Goal: Task Accomplishment & Management: Complete application form

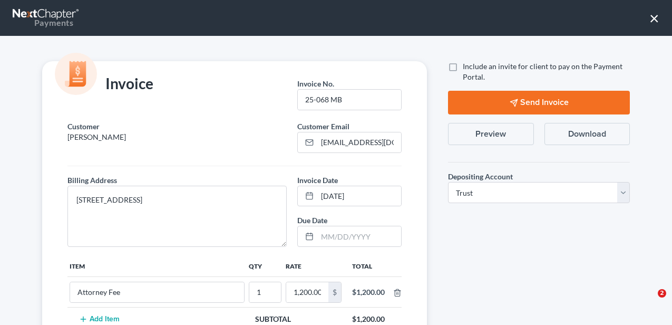
select select "1"
click at [653, 17] on button "×" at bounding box center [654, 17] width 10 height 17
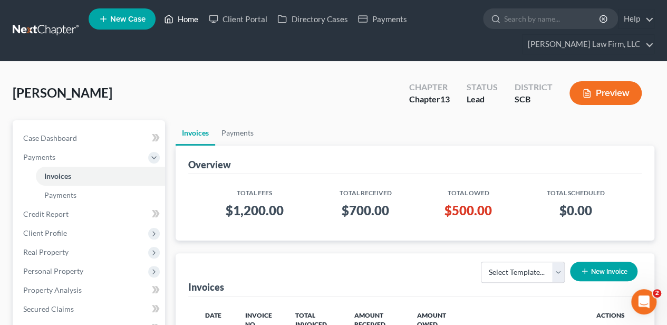
click at [197, 18] on link "Home" at bounding box center [181, 18] width 45 height 19
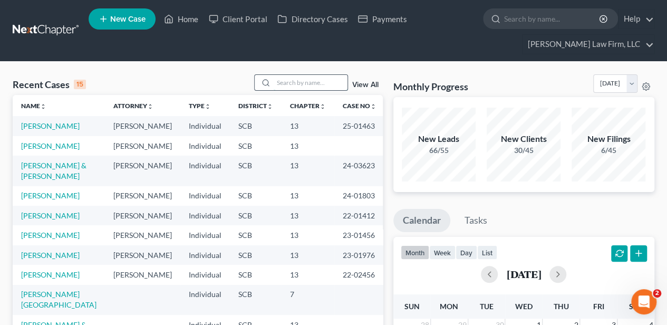
click at [295, 78] on input "search" at bounding box center [311, 82] width 74 height 15
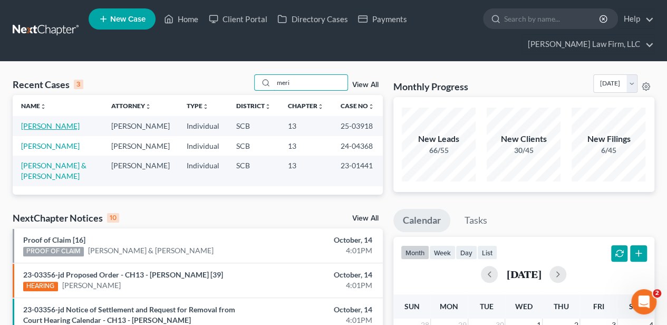
type input "meri"
click at [55, 126] on link "[PERSON_NAME]" at bounding box center [50, 125] width 58 height 9
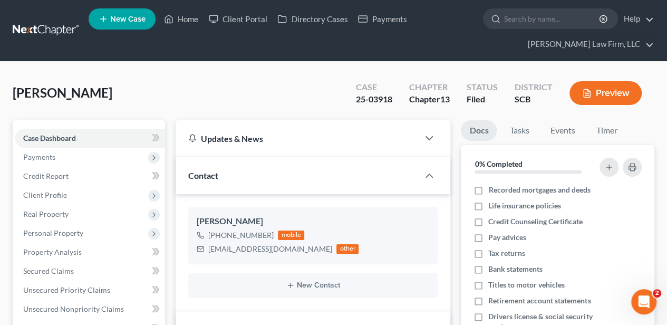
select select "2"
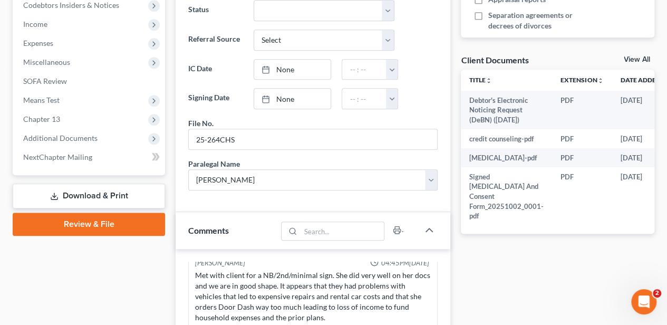
scroll to position [386, 0]
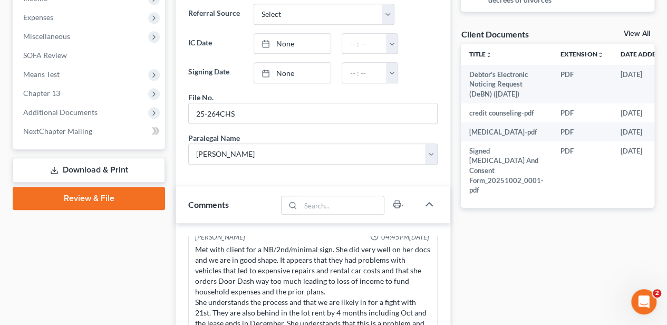
click at [85, 198] on link "Review & File" at bounding box center [89, 198] width 152 height 23
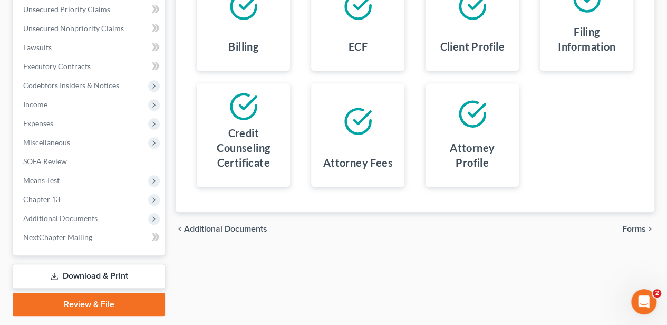
scroll to position [281, 0]
click at [631, 230] on span "Forms" at bounding box center [634, 228] width 24 height 8
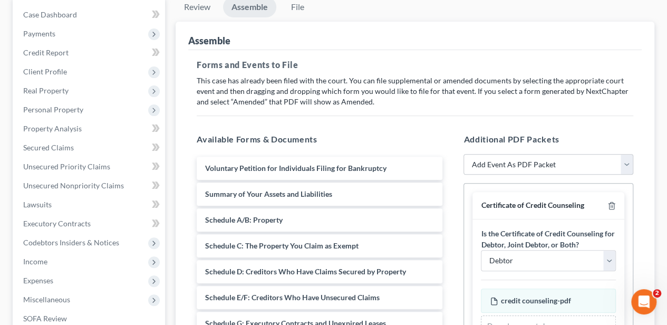
scroll to position [140, 0]
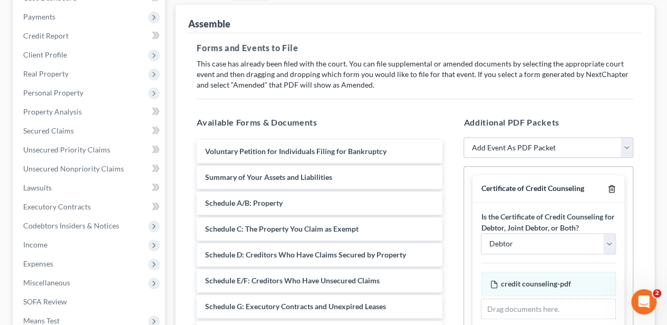
click at [612, 189] on line "button" at bounding box center [612, 190] width 0 height 2
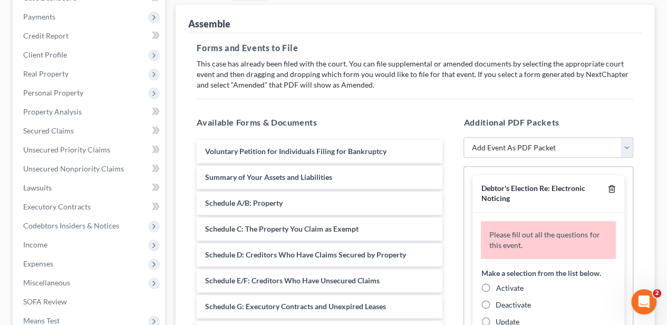
click at [612, 189] on line "button" at bounding box center [612, 190] width 0 height 2
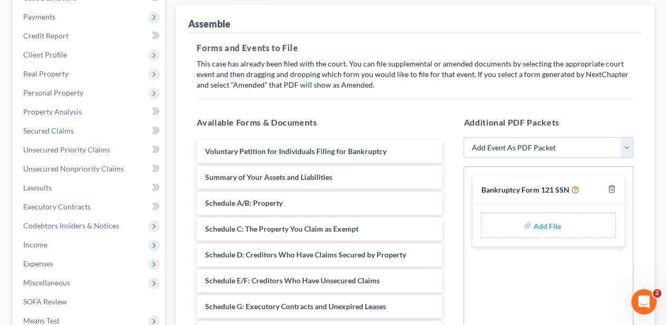
click at [607, 187] on div at bounding box center [609, 189] width 13 height 12
click at [610, 185] on icon "button" at bounding box center [611, 188] width 5 height 7
click at [510, 149] on select "Add Event As PDF Packet Amended Application Amended Document Amended Schedules/…" at bounding box center [548, 147] width 170 height 21
select select "25"
click at [463, 137] on select "Add Event As PDF Packet Amended Application Amended Document Amended Schedules/…" at bounding box center [548, 147] width 170 height 21
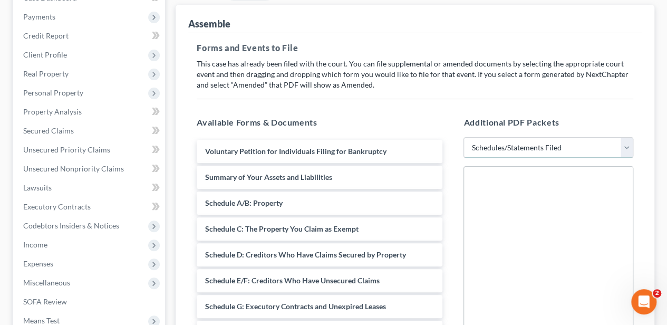
select select
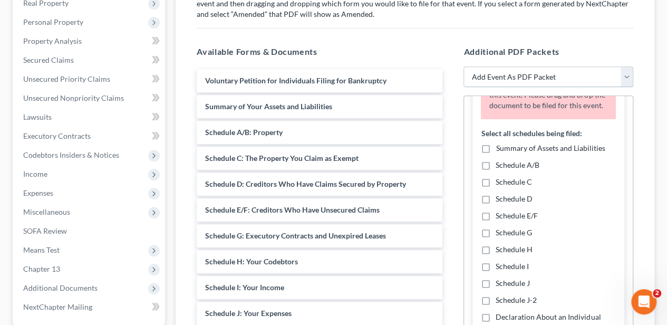
scroll to position [70, 0]
click at [495, 153] on label "Summary of Assets and Liabilities" at bounding box center [549, 147] width 109 height 11
click at [500, 149] on input "Summary of Assets and Liabilities" at bounding box center [503, 145] width 7 height 7
checkbox input "true"
click at [495, 170] on label "Schedule A/B" at bounding box center [517, 164] width 44 height 11
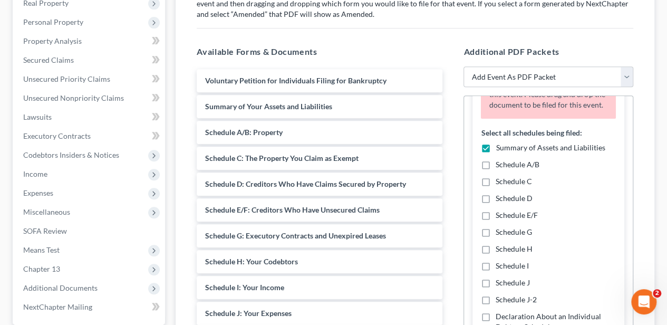
click at [500, 166] on input "Schedule A/B" at bounding box center [503, 162] width 7 height 7
checkbox input "true"
click at [495, 187] on label "Schedule C" at bounding box center [513, 181] width 36 height 11
click at [500, 183] on input "Schedule C" at bounding box center [503, 179] width 7 height 7
checkbox input "true"
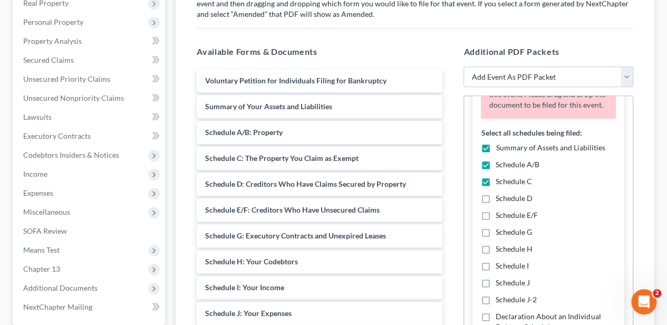
click at [495, 203] on label "Schedule D" at bounding box center [513, 198] width 37 height 11
click at [500, 200] on input "Schedule D" at bounding box center [503, 196] width 7 height 7
checkbox input "true"
click at [495, 220] on label "Schedule E/F" at bounding box center [516, 215] width 42 height 11
click at [500, 217] on input "Schedule E/F" at bounding box center [503, 213] width 7 height 7
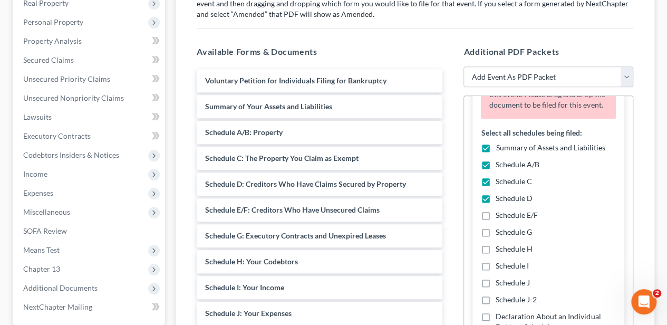
checkbox input "true"
click at [495, 237] on label "Schedule G" at bounding box center [513, 232] width 36 height 11
click at [500, 233] on input "Schedule G" at bounding box center [503, 230] width 7 height 7
checkbox input "true"
click at [495, 254] on label "Schedule H" at bounding box center [513, 248] width 37 height 11
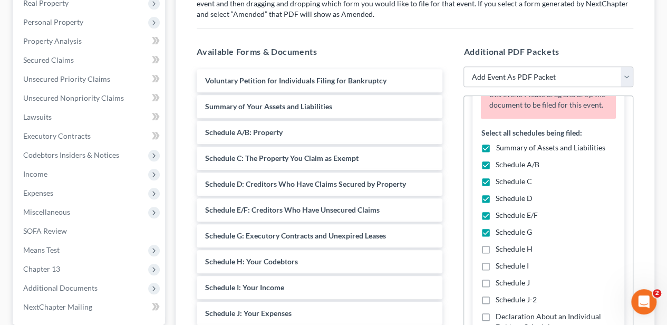
click at [500, 250] on input "Schedule H" at bounding box center [503, 246] width 7 height 7
checkbox input "true"
click at [495, 271] on label "Schedule I" at bounding box center [511, 265] width 33 height 11
click at [500, 267] on input "Schedule I" at bounding box center [503, 263] width 7 height 7
checkbox input "true"
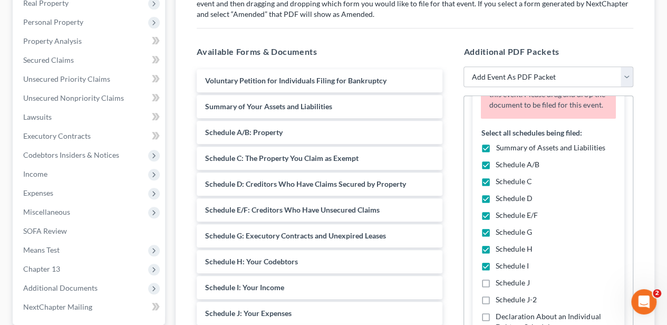
click at [495, 288] on label "Schedule J" at bounding box center [512, 282] width 34 height 11
click at [500, 284] on input "Schedule J" at bounding box center [503, 280] width 7 height 7
checkbox input "true"
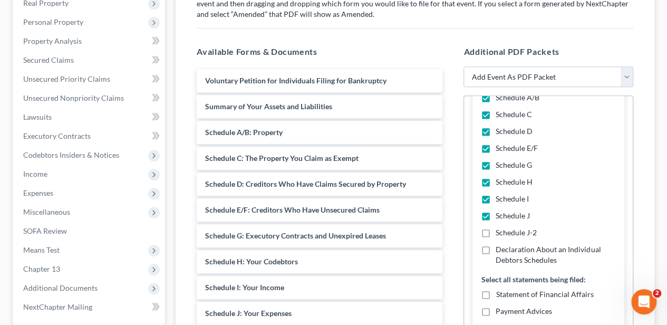
scroll to position [140, 0]
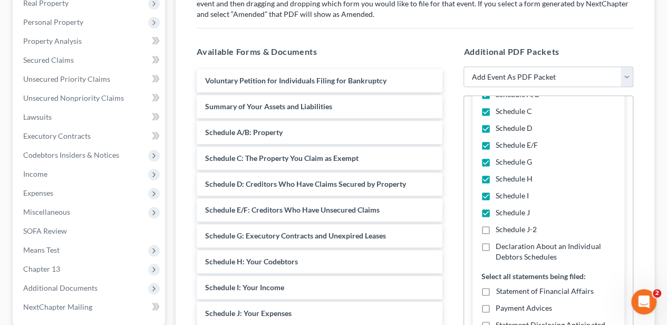
click at [495, 257] on label "Declaration About an Individual Debtors Schedules" at bounding box center [555, 251] width 120 height 21
click at [500, 248] on input "Declaration About an Individual Debtors Schedules" at bounding box center [503, 244] width 7 height 7
checkbox input "true"
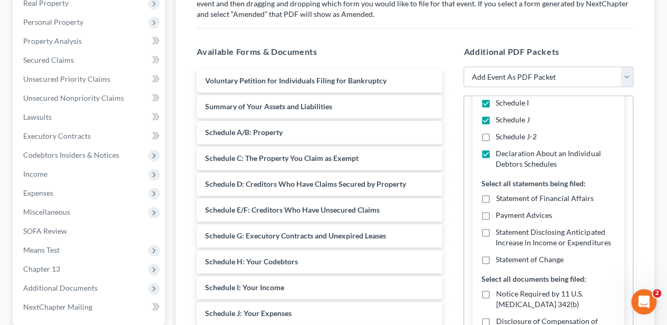
scroll to position [246, 0]
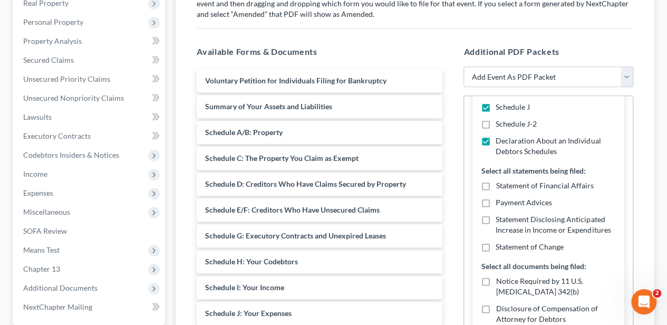
click at [495, 191] on label "Statement of Financial Affairs" at bounding box center [543, 185] width 97 height 11
click at [500, 187] on input "Statement of Financial Affairs" at bounding box center [503, 183] width 7 height 7
checkbox input "true"
click at [495, 225] on label "Statement Disclosing Anticipated Increase in Income or Expenditures" at bounding box center [555, 224] width 120 height 21
click at [500, 221] on input "Statement Disclosing Anticipated Increase in Income or Expenditures" at bounding box center [503, 217] width 7 height 7
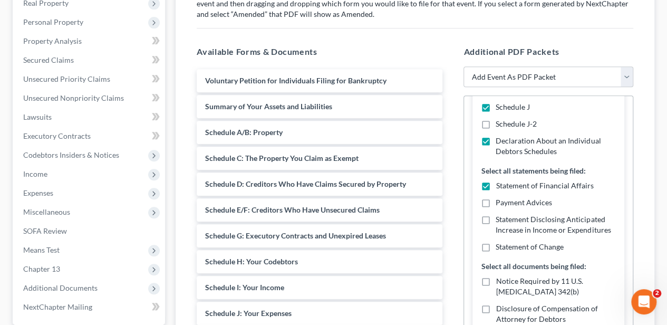
checkbox input "true"
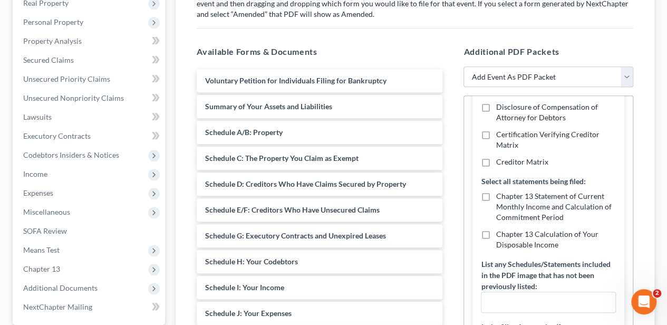
scroll to position [456, 0]
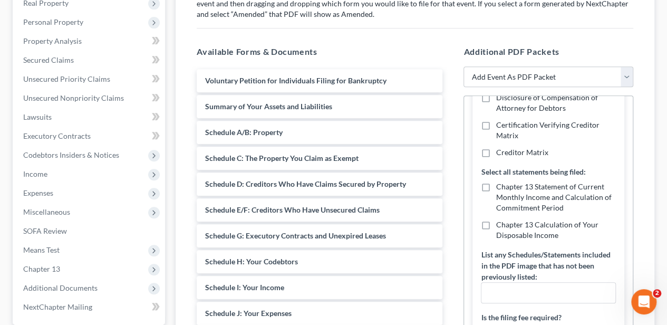
click at [495, 198] on label "Chapter 13 Statement of Current Monthly Income and Calculation of Commitment Pe…" at bounding box center [555, 197] width 120 height 32
click at [500, 188] on input "Chapter 13 Statement of Current Monthly Income and Calculation of Commitment Pe…" at bounding box center [503, 184] width 7 height 7
checkbox input "true"
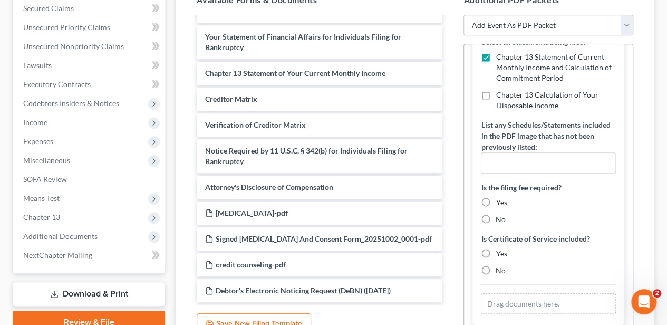
scroll to position [281, 0]
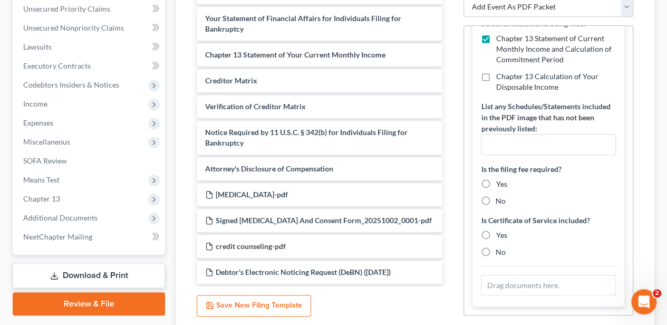
click at [495, 199] on label "No" at bounding box center [500, 201] width 10 height 11
click at [500, 199] on input "No" at bounding box center [503, 199] width 7 height 7
radio input "true"
click at [495, 251] on label "No" at bounding box center [500, 252] width 10 height 11
click at [500, 251] on input "No" at bounding box center [503, 250] width 7 height 7
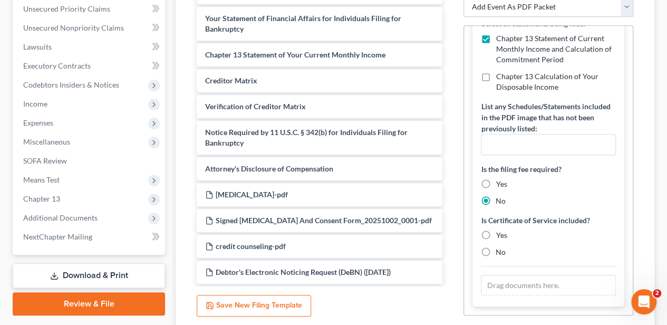
radio input "true"
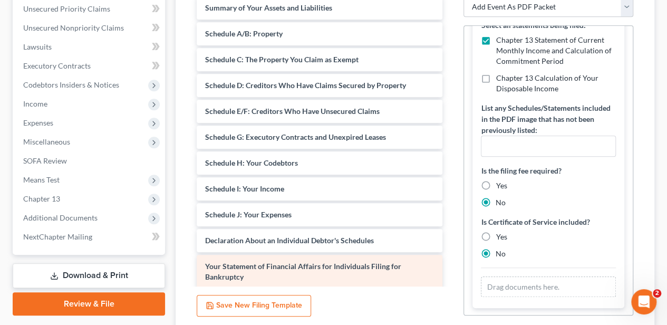
scroll to position [0, 0]
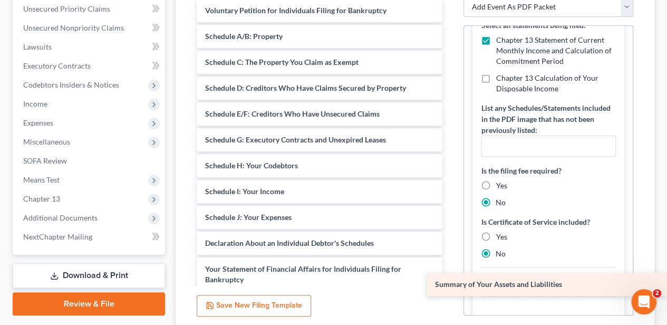
drag, startPoint x: 266, startPoint y: 40, endPoint x: 500, endPoint y: 289, distance: 341.9
click at [451, 289] on div "Summary of Your Assets and Liabilities Voluntary Petition for Individuals Filin…" at bounding box center [319, 266] width 262 height 535
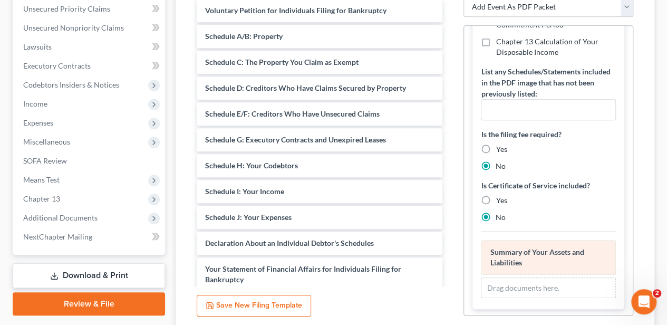
scroll to position [513, 0]
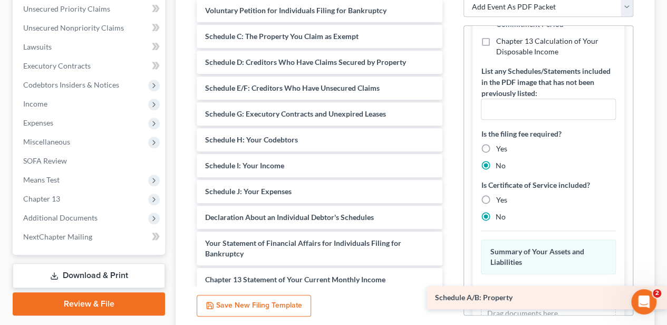
drag, startPoint x: 325, startPoint y: 106, endPoint x: 560, endPoint y: 300, distance: 304.7
click at [451, 300] on div "Schedule A/B: Property Voluntary Petition for Individuals Filing for Bankruptcy…" at bounding box center [319, 253] width 262 height 509
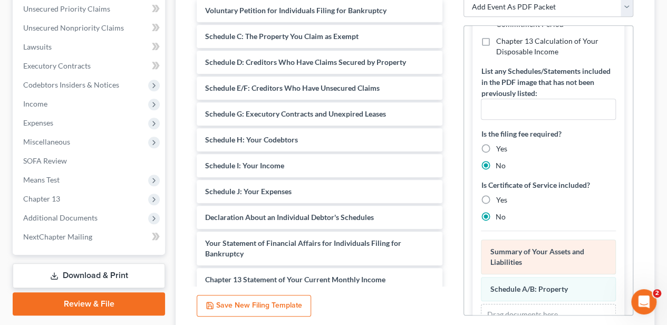
scroll to position [540, 0]
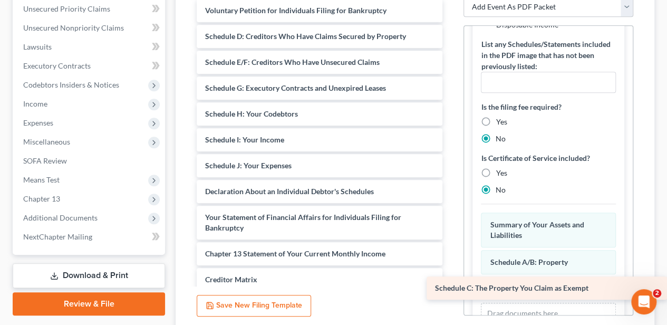
drag, startPoint x: 307, startPoint y: 40, endPoint x: 590, endPoint y: 292, distance: 379.6
click at [451, 292] on div "Schedule C: The Property You Claim as Exempt Voluntary Petition for Individuals…" at bounding box center [319, 240] width 262 height 483
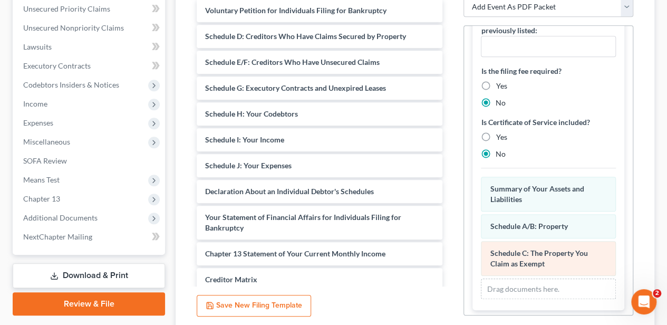
scroll to position [577, 0]
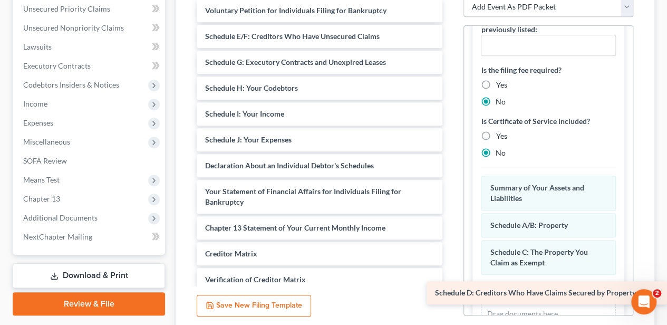
drag, startPoint x: 265, startPoint y: 33, endPoint x: 555, endPoint y: 284, distance: 384.1
click at [451, 284] on div "Schedule D: Creditors Who Have Claims Secured by Property Voluntary Petition fo…" at bounding box center [319, 227] width 262 height 457
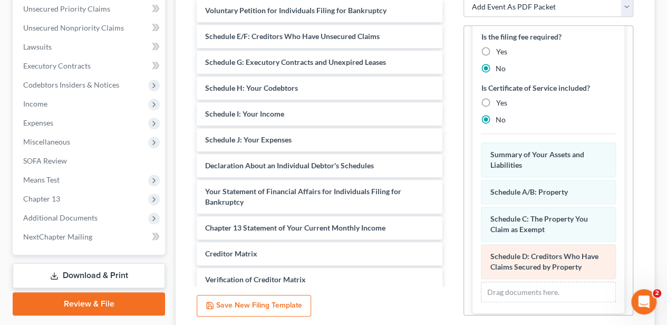
scroll to position [613, 0]
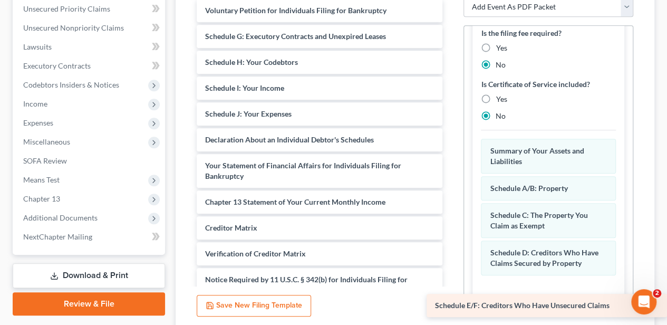
drag, startPoint x: 292, startPoint y: 38, endPoint x: 583, endPoint y: 298, distance: 390.1
click at [451, 298] on div "Schedule E/F: Creditors Who Have Unsecured Claims Voluntary Petition for Indivi…" at bounding box center [319, 215] width 262 height 432
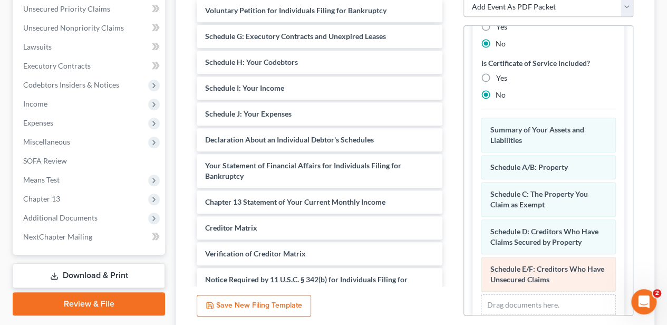
scroll to position [650, 0]
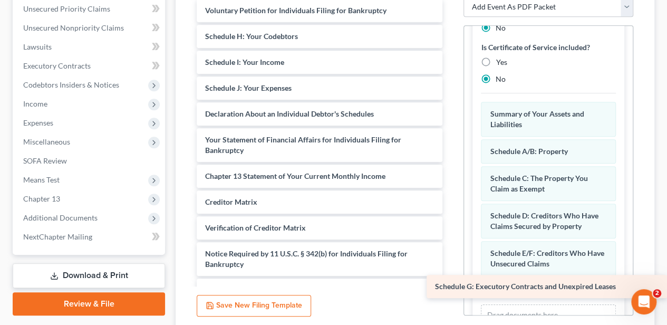
drag, startPoint x: 299, startPoint y: 36, endPoint x: 568, endPoint y: 280, distance: 362.6
click at [451, 280] on div "Schedule G: Executory Contracts and Unexpired Leases Voluntary Petition for Ind…" at bounding box center [319, 202] width 262 height 406
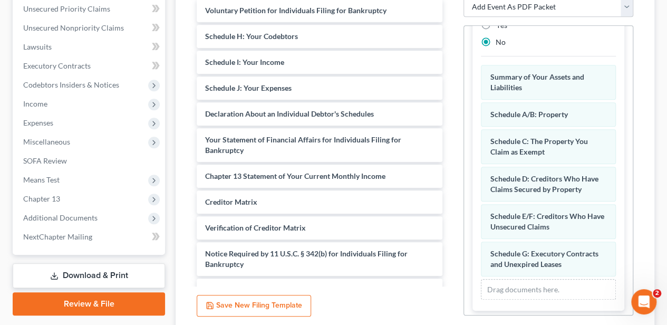
scroll to position [688, 0]
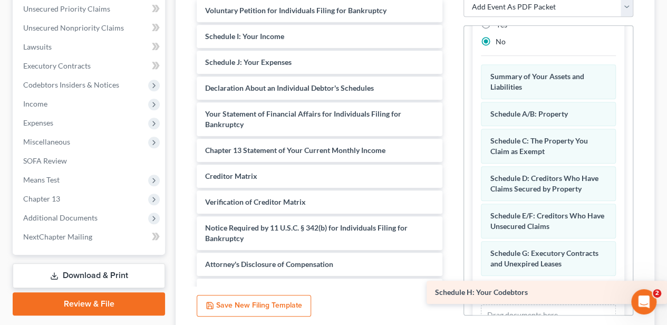
drag, startPoint x: 266, startPoint y: 35, endPoint x: 543, endPoint y: 292, distance: 378.1
click at [451, 292] on div "Schedule H: Your Codebtors Voluntary Petition for Individuals Filing for Bankru…" at bounding box center [319, 189] width 262 height 380
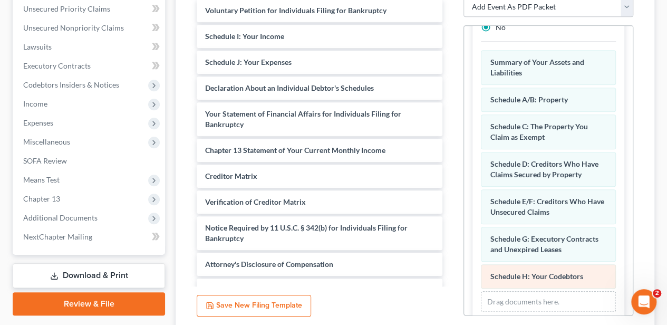
scroll to position [714, 0]
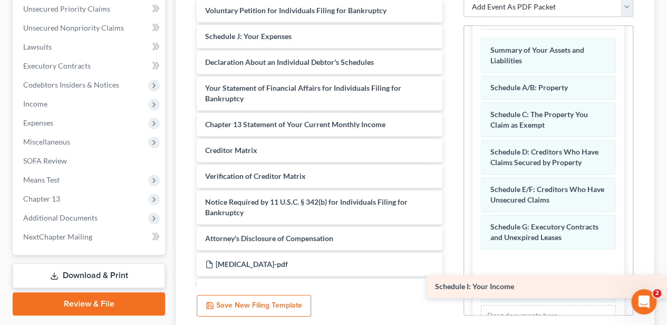
drag, startPoint x: 254, startPoint y: 32, endPoint x: 556, endPoint y: 284, distance: 393.3
click at [451, 284] on div "Schedule I: Your Income Voluntary Petition for Individuals Filing for Bankruptc…" at bounding box center [319, 176] width 262 height 354
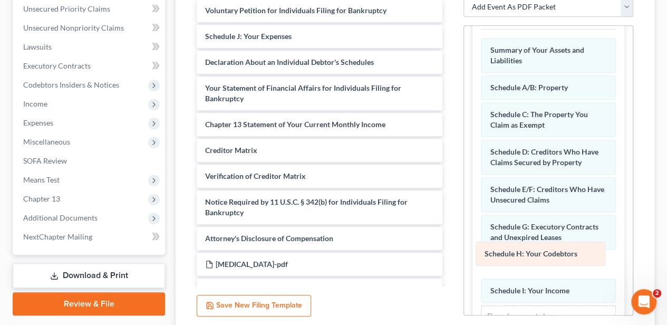
drag, startPoint x: 549, startPoint y: 282, endPoint x: 543, endPoint y: 250, distance: 32.6
click at [543, 250] on div "Schedule H: Your Codebtors Amended Schedule H: Your Codebtors Summary of Your A…" at bounding box center [548, 182] width 135 height 288
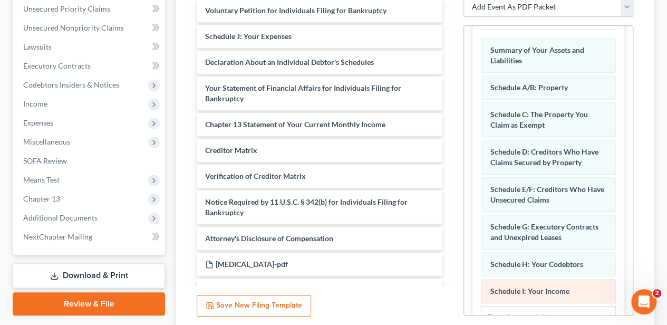
scroll to position [741, 0]
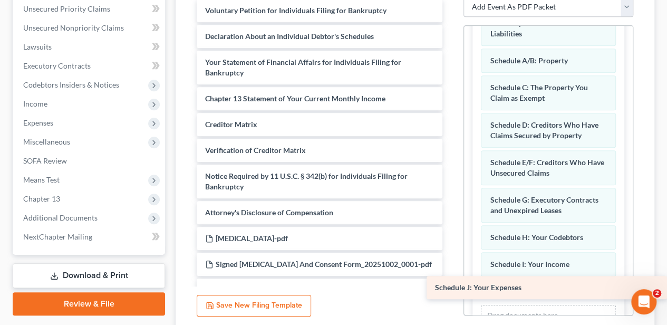
drag, startPoint x: 251, startPoint y: 37, endPoint x: 543, endPoint y: 290, distance: 385.9
click at [451, 290] on div "Schedule J: Your Expenses Voluntary Petition for Individuals Filing for Bankrup…" at bounding box center [319, 163] width 262 height 328
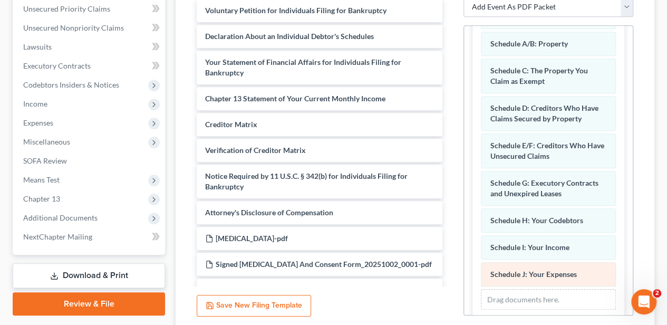
scroll to position [767, 0]
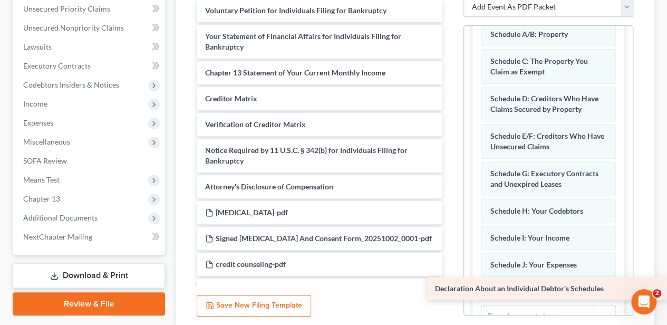
drag, startPoint x: 257, startPoint y: 40, endPoint x: 502, endPoint y: 289, distance: 349.9
click at [451, 289] on div "Declaration About an Individual Debtor's Schedules Voluntary Petition for Indiv…" at bounding box center [319, 150] width 262 height 302
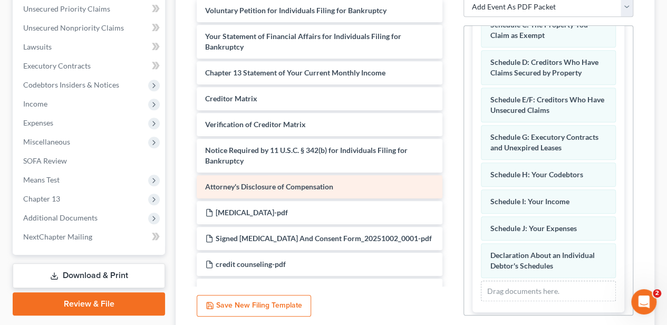
scroll to position [804, 0]
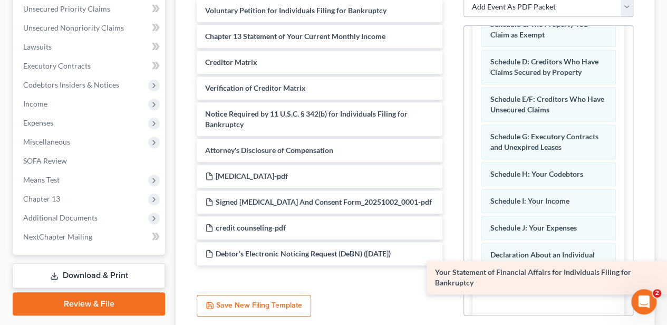
drag, startPoint x: 295, startPoint y: 53, endPoint x: 530, endPoint y: 290, distance: 334.3
click at [451, 265] on div "Your Statement of Financial Affairs for Individuals Filing for Bankruptcy Volun…" at bounding box center [319, 132] width 262 height 266
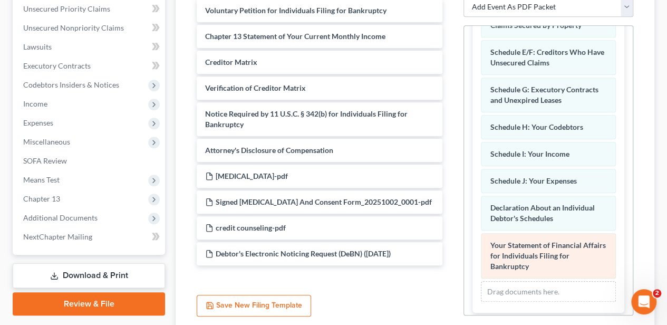
scroll to position [852, 0]
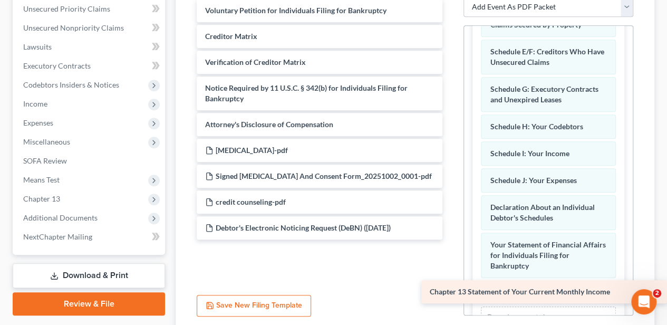
drag, startPoint x: 270, startPoint y: 42, endPoint x: 540, endPoint y: 299, distance: 372.4
click at [451, 239] on div "Chapter 13 Statement of Your Current Monthly Income Voluntary Petition for Indi…" at bounding box center [319, 119] width 262 height 240
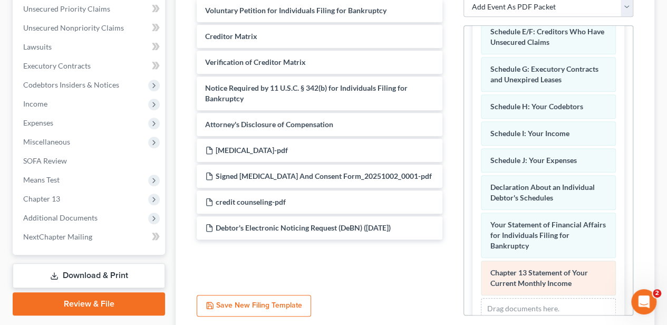
scroll to position [889, 0]
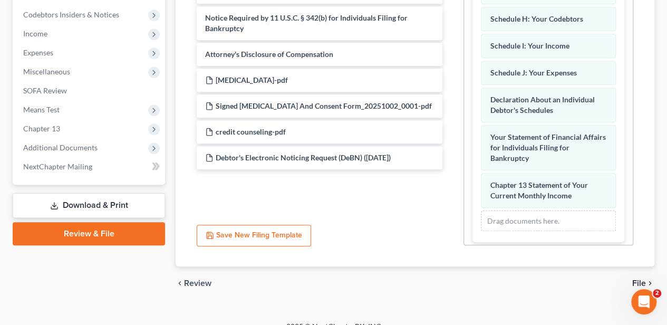
click at [638, 281] on span "File" at bounding box center [639, 283] width 14 height 8
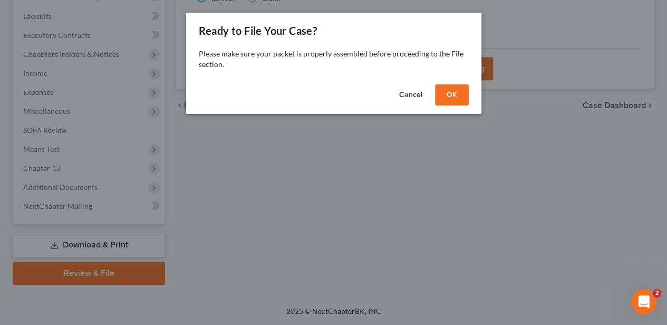
scroll to position [310, 0]
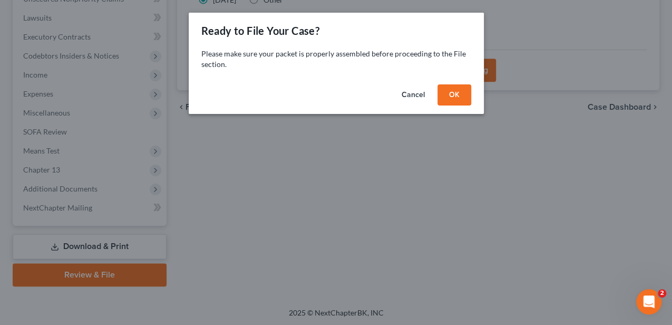
click at [449, 96] on button "OK" at bounding box center [454, 94] width 34 height 21
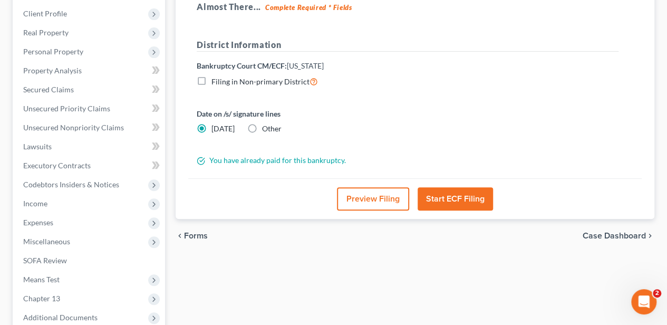
scroll to position [169, 0]
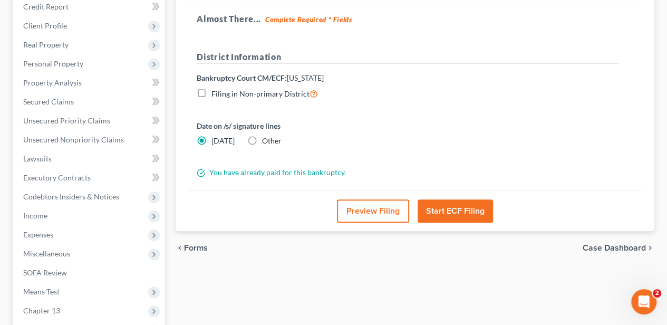
click at [262, 139] on label "Other" at bounding box center [271, 140] width 19 height 11
click at [266, 139] on input "Other" at bounding box center [269, 138] width 7 height 7
radio input "true"
radio input "false"
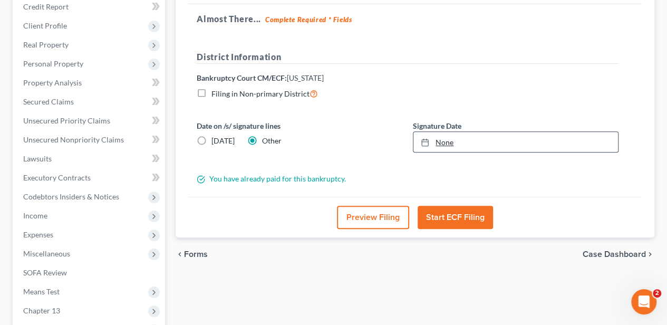
click at [448, 142] on link "None" at bounding box center [515, 142] width 204 height 20
type input "[DATE]"
click at [481, 221] on button "Start ECF Filing" at bounding box center [454, 217] width 75 height 23
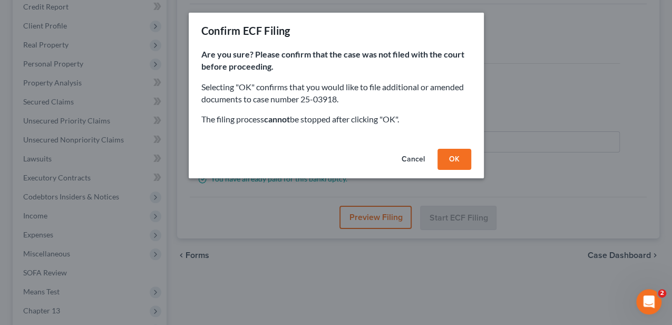
click at [451, 156] on button "OK" at bounding box center [454, 159] width 34 height 21
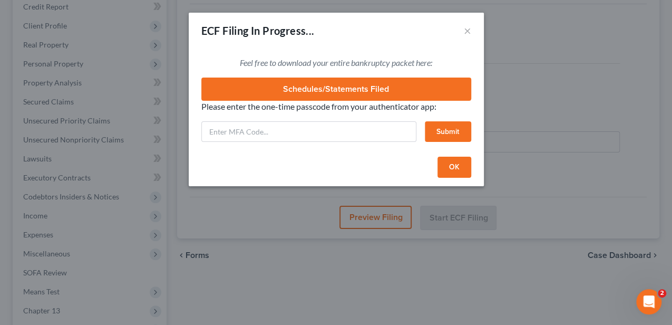
click at [428, 89] on link "Schedules/Statements Filed" at bounding box center [336, 88] width 270 height 23
click at [465, 32] on button "×" at bounding box center [467, 30] width 7 height 13
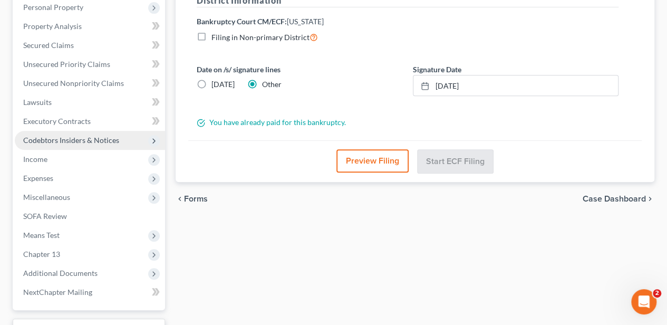
scroll to position [310, 0]
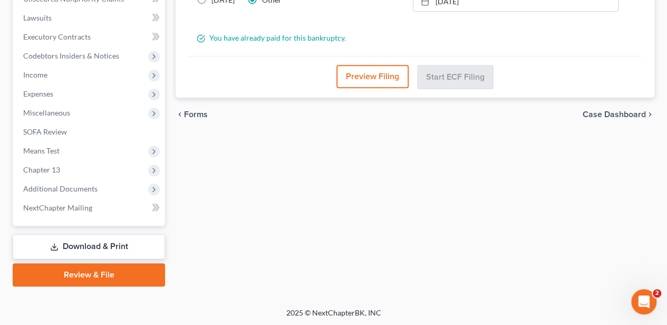
drag, startPoint x: 87, startPoint y: 242, endPoint x: 80, endPoint y: 237, distance: 9.2
click at [87, 242] on link "Download & Print" at bounding box center [89, 246] width 152 height 25
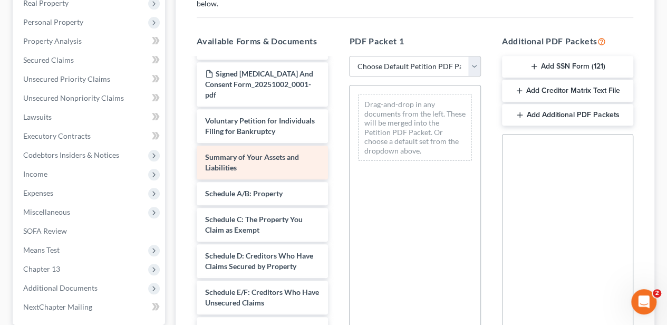
scroll to position [105, 0]
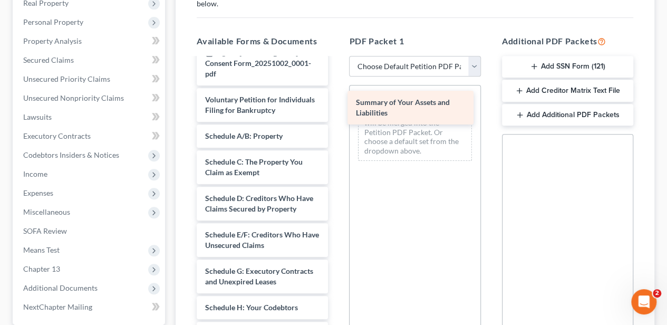
drag, startPoint x: 247, startPoint y: 124, endPoint x: 397, endPoint y: 102, distance: 152.3
click at [336, 102] on div "Summary of Your Assets and Liabilities Debtor's Electronic Noticing Request (De…" at bounding box center [262, 289] width 148 height 672
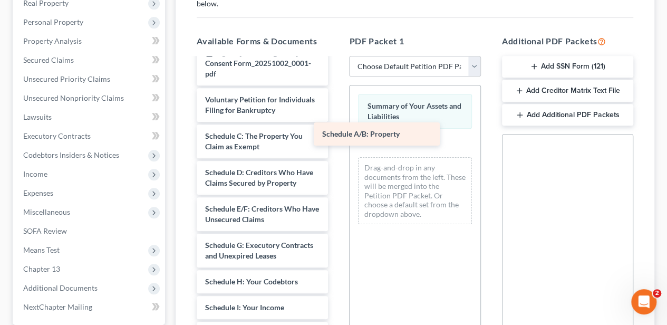
drag, startPoint x: 284, startPoint y: 122, endPoint x: 399, endPoint y: 132, distance: 116.3
click at [336, 132] on div "Schedule A/B: Property Debtor's Electronic Noticing Request (DeBN) ([DATE]) cre…" at bounding box center [262, 276] width 148 height 646
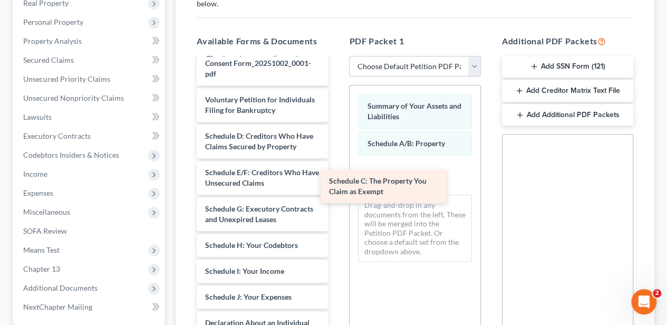
drag, startPoint x: 272, startPoint y: 132, endPoint x: 393, endPoint y: 187, distance: 132.3
click at [336, 187] on div "Schedule C: The Property You Claim as Exempt Debtor's Electronic Noticing Reque…" at bounding box center [262, 258] width 148 height 610
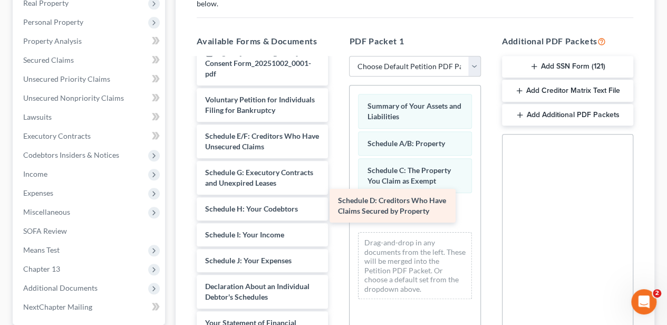
drag, startPoint x: 255, startPoint y: 137, endPoint x: 388, endPoint y: 213, distance: 153.0
click at [336, 213] on div "Schedule D: Creditors Who Have Claims Secured by Property Debtor's Electronic N…" at bounding box center [262, 239] width 148 height 573
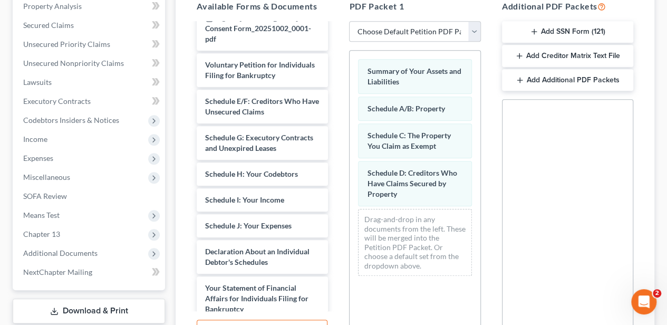
scroll to position [281, 0]
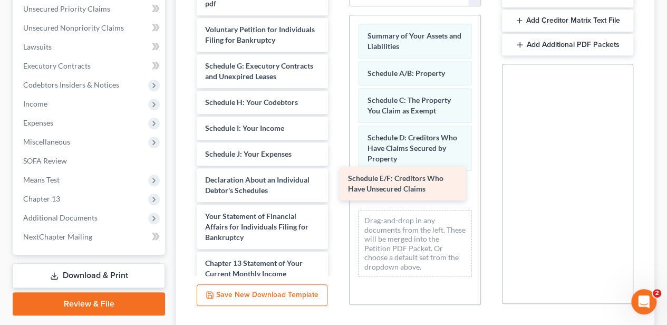
drag, startPoint x: 274, startPoint y: 64, endPoint x: 417, endPoint y: 189, distance: 189.4
click at [336, 189] on div "Schedule E/F: Creditors Who Have Unsecured Claims Debtor's Electronic Noticing …" at bounding box center [262, 151] width 148 height 537
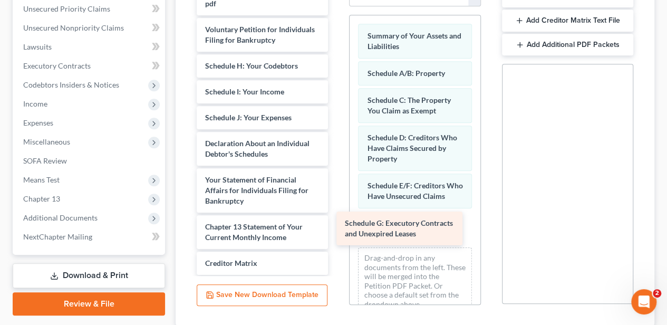
drag, startPoint x: 271, startPoint y: 59, endPoint x: 411, endPoint y: 228, distance: 219.4
click at [336, 228] on div "Schedule G: Executory Contracts and Unexpired Leases Debtor's Electronic Notici…" at bounding box center [262, 133] width 148 height 501
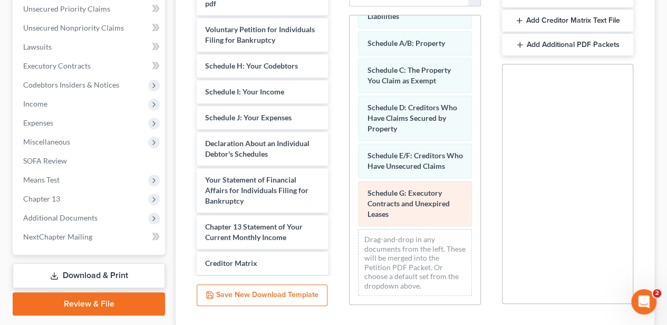
scroll to position [38, 0]
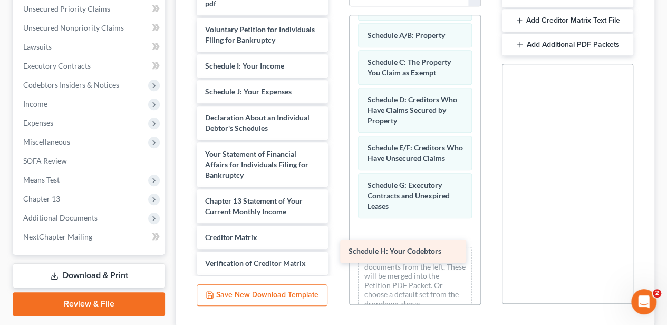
drag, startPoint x: 239, startPoint y: 57, endPoint x: 383, endPoint y: 253, distance: 243.3
click at [336, 253] on div "Schedule H: Your Codebtors Debtor's Electronic Noticing Request (DeBN) ([DATE])…" at bounding box center [262, 120] width 148 height 475
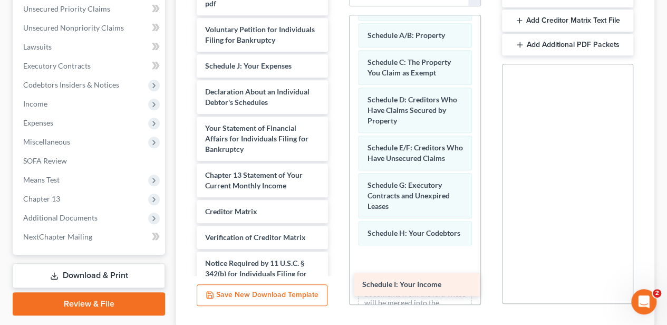
drag, startPoint x: 243, startPoint y: 57, endPoint x: 400, endPoint y: 281, distance: 273.1
click at [336, 282] on div "Schedule I: Your Income Debtor's Electronic Noticing Request (DeBN) ([DATE]) cr…" at bounding box center [262, 107] width 148 height 449
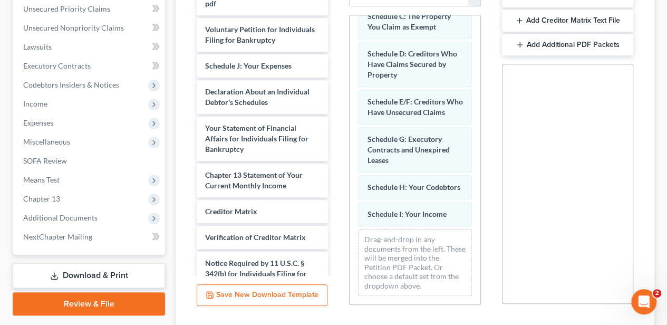
scroll to position [101, 0]
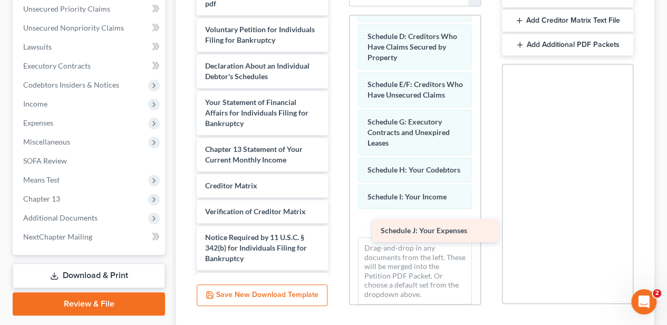
drag, startPoint x: 243, startPoint y: 60, endPoint x: 414, endPoint y: 250, distance: 255.6
click at [336, 250] on div "Schedule J: Your Expenses Debtor's Electronic Noticing Request (DeBN) ([DATE]) …" at bounding box center [262, 94] width 148 height 423
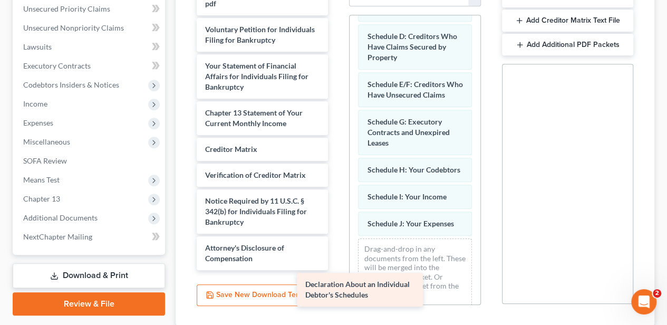
scroll to position [92, 0]
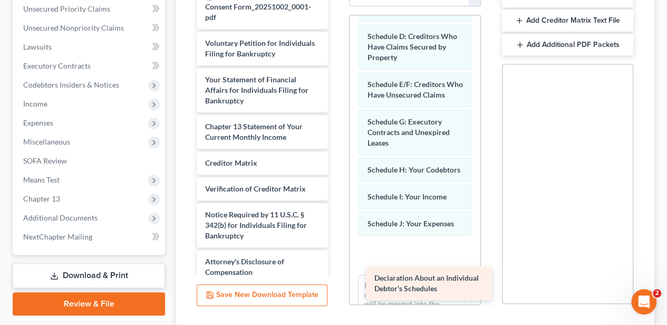
drag, startPoint x: 238, startPoint y: 55, endPoint x: 398, endPoint y: 267, distance: 265.2
click at [336, 267] on div "Declaration About an Individual Debtor's Schedules Debtor's Electronic Noticing…" at bounding box center [262, 90] width 148 height 387
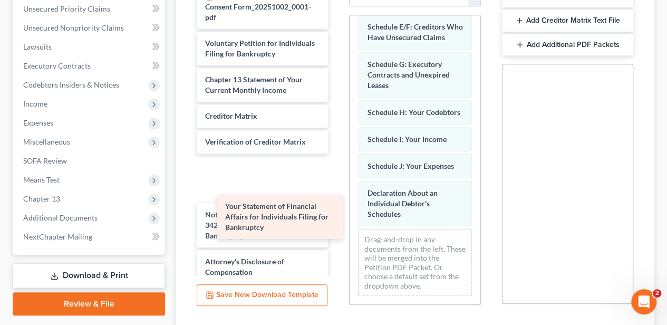
scroll to position [45, 0]
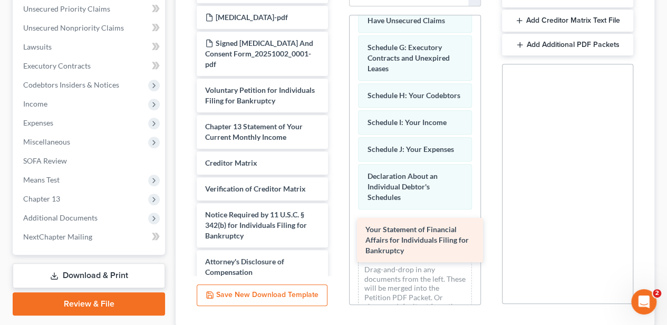
drag, startPoint x: 269, startPoint y: 74, endPoint x: 429, endPoint y: 236, distance: 227.7
click at [336, 236] on div "Your Statement of Financial Affairs for Individuals Filing for Bankruptcy Debto…" at bounding box center [262, 114] width 148 height 340
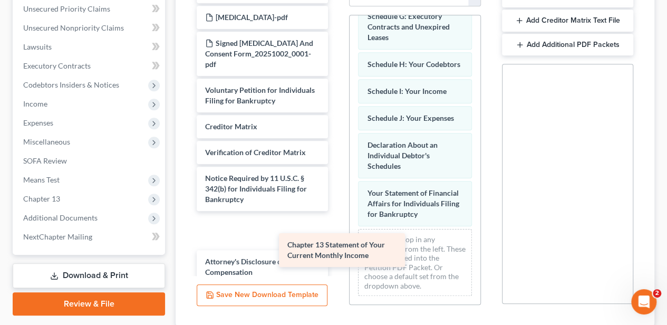
scroll to position [8, 0]
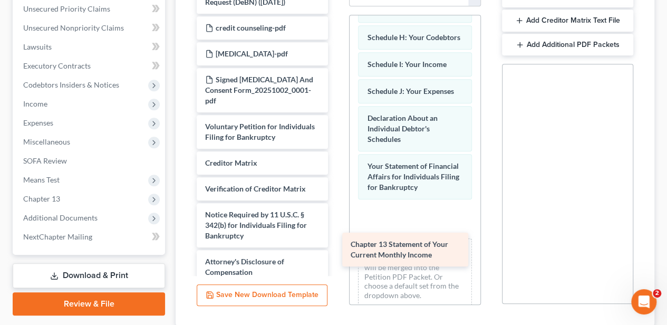
drag, startPoint x: 222, startPoint y: 124, endPoint x: 368, endPoint y: 253, distance: 194.8
click at [336, 253] on div "Chapter 13 Statement of Your Current Monthly Income Debtor's Electronic Noticin…" at bounding box center [262, 132] width 148 height 304
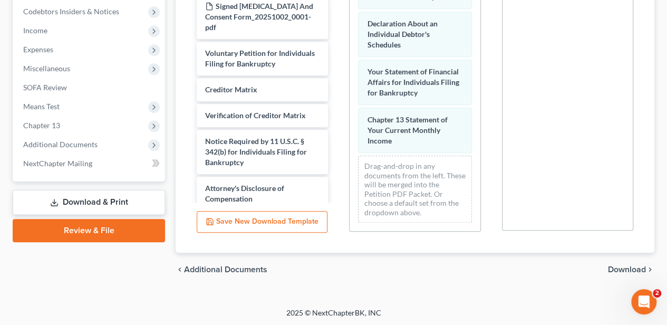
click at [620, 265] on span "Download" at bounding box center [627, 269] width 38 height 8
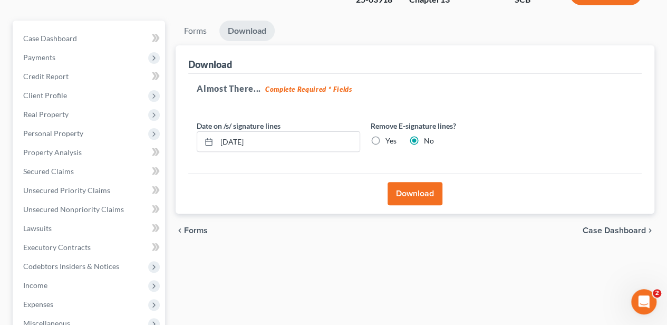
scroll to position [99, 0]
click at [266, 145] on input "[DATE]" at bounding box center [288, 142] width 143 height 20
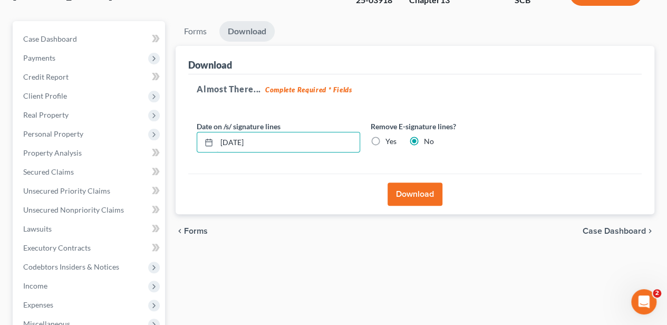
type input "[DATE]"
click at [393, 188] on button "Download" at bounding box center [414, 193] width 55 height 23
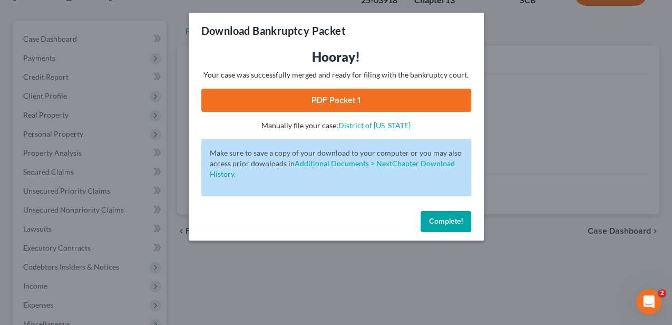
click at [345, 103] on link "PDF Packet 1" at bounding box center [336, 100] width 270 height 23
click at [442, 211] on button "Complete!" at bounding box center [446, 221] width 51 height 21
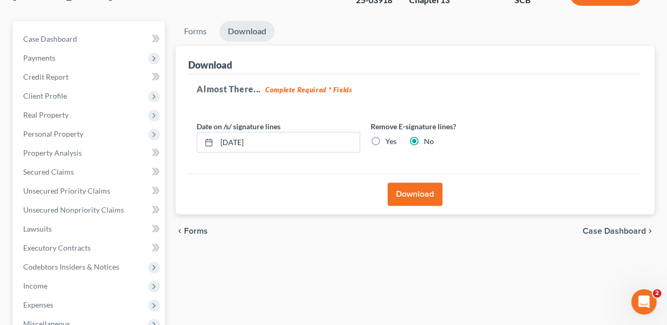
scroll to position [0, 0]
